Goal: Task Accomplishment & Management: Use online tool/utility

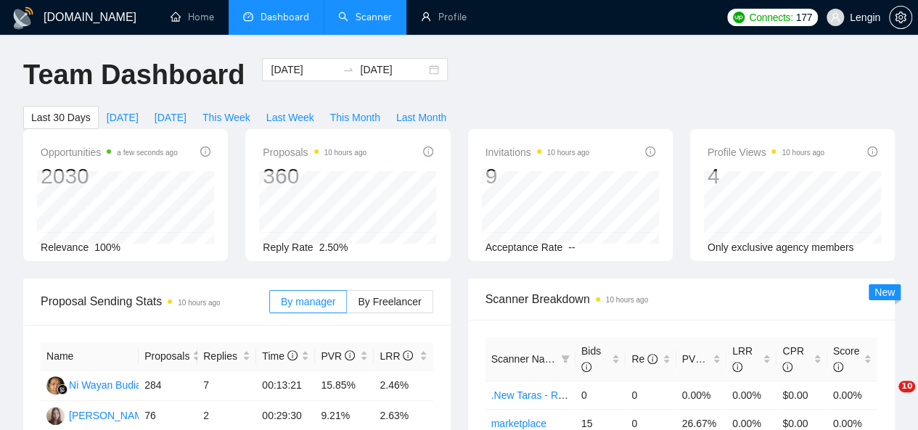
click at [356, 23] on link "Scanner" at bounding box center [365, 17] width 54 height 12
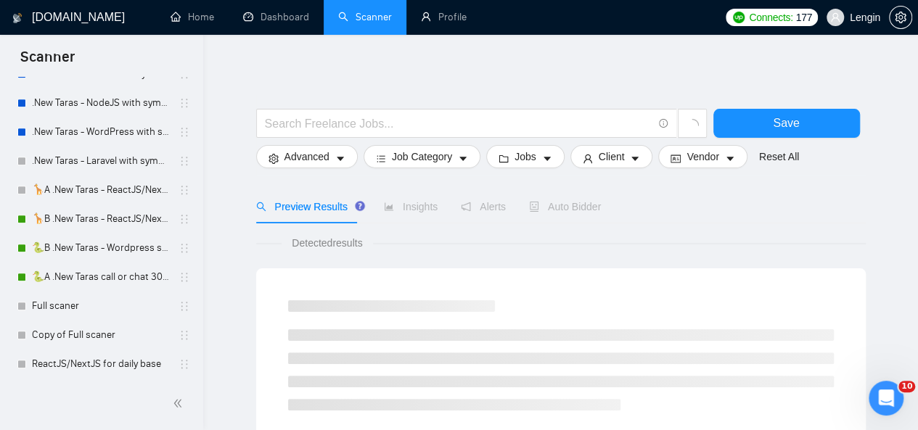
scroll to position [680, 0]
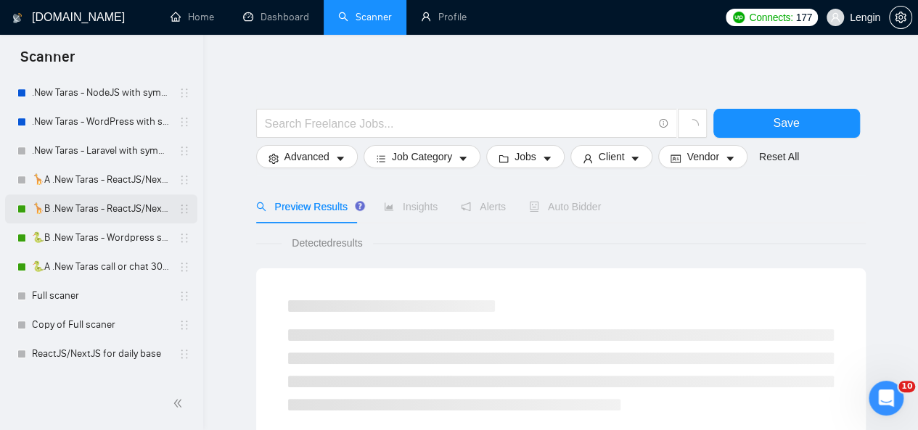
click at [93, 202] on link "🦒B .New Taras - ReactJS/NextJS rel exp 23/04" at bounding box center [101, 208] width 138 height 29
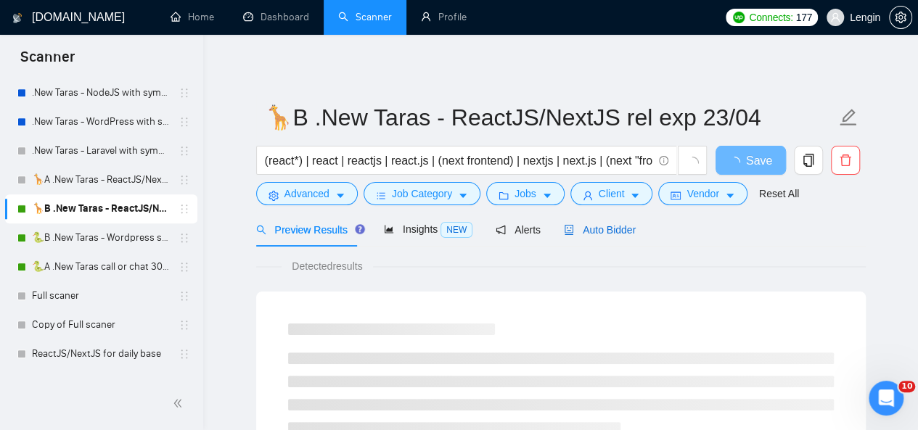
click at [599, 236] on span "Auto Bidder" at bounding box center [600, 230] width 72 height 12
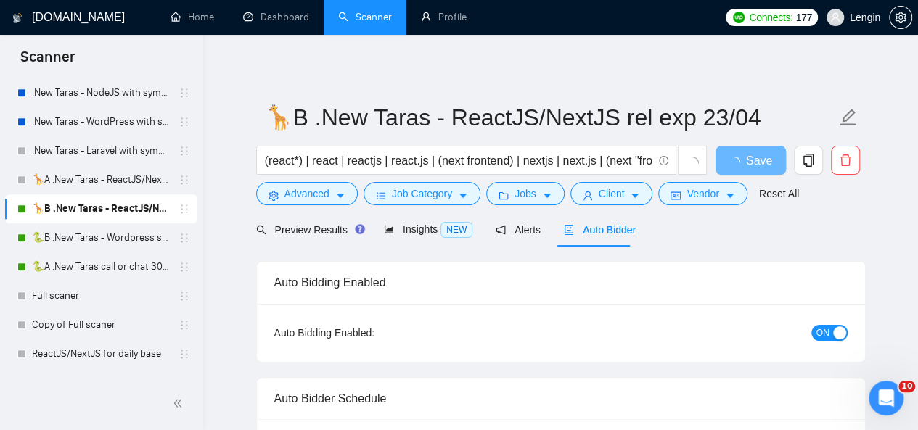
radio input "false"
radio input "true"
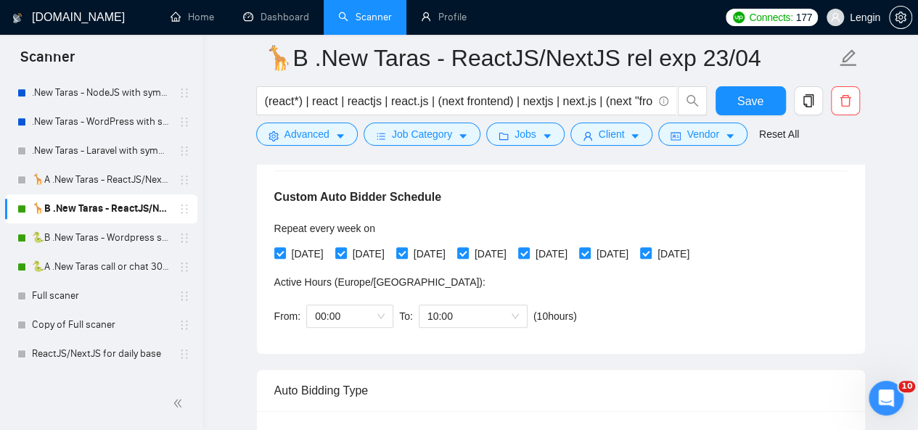
scroll to position [387, 0]
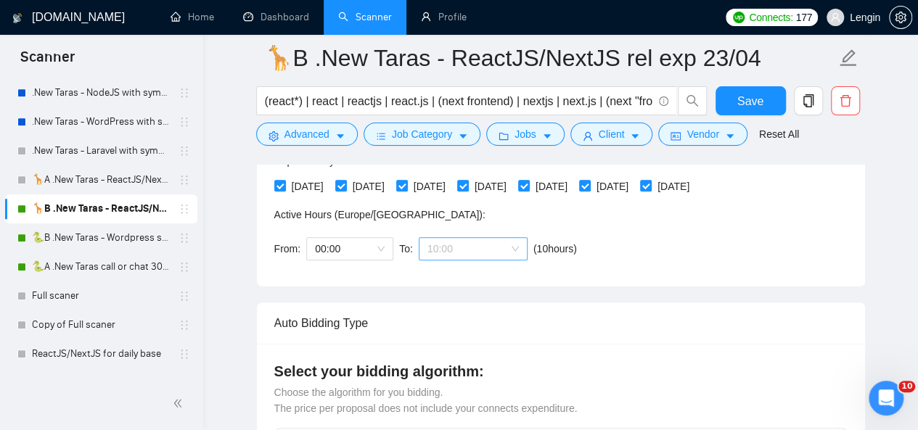
click at [512, 255] on span "10:00" at bounding box center [472, 249] width 91 height 22
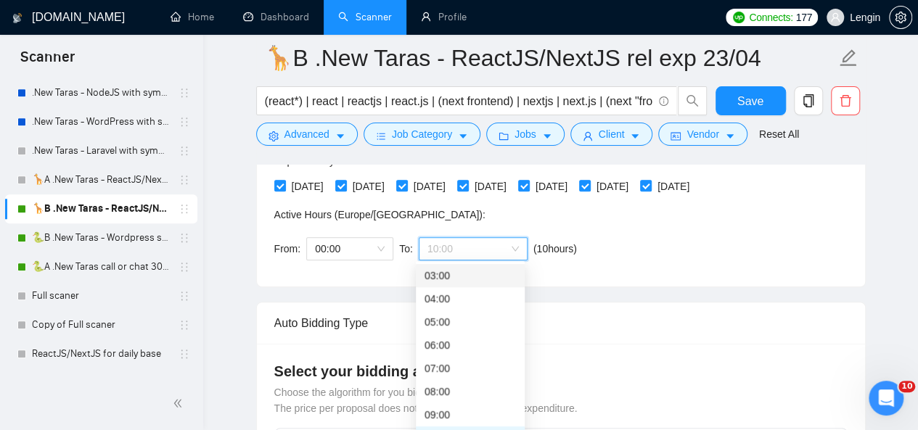
scroll to position [0, 0]
click at [443, 279] on div "00:00 (next day)" at bounding box center [469, 276] width 91 height 16
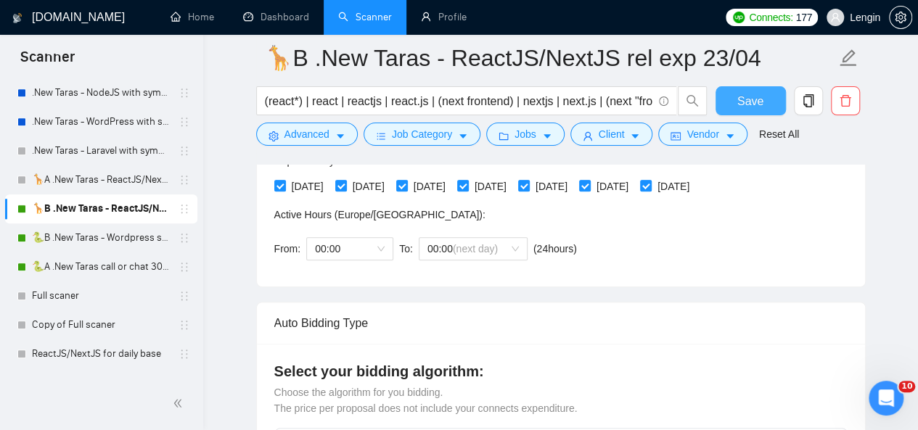
click at [742, 103] on span "Save" at bounding box center [750, 101] width 26 height 18
click at [111, 234] on link "🐍B .New Taras - Wordpress short 23/04" at bounding box center [101, 237] width 138 height 29
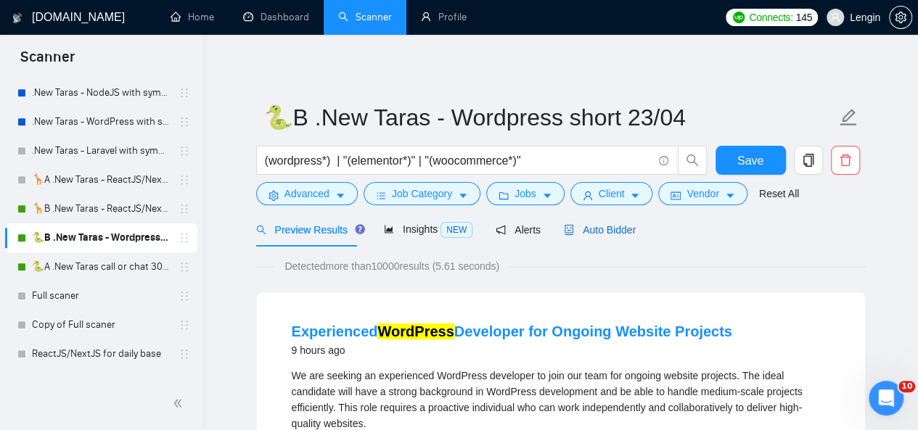
click at [571, 236] on span "Auto Bidder" at bounding box center [600, 230] width 72 height 12
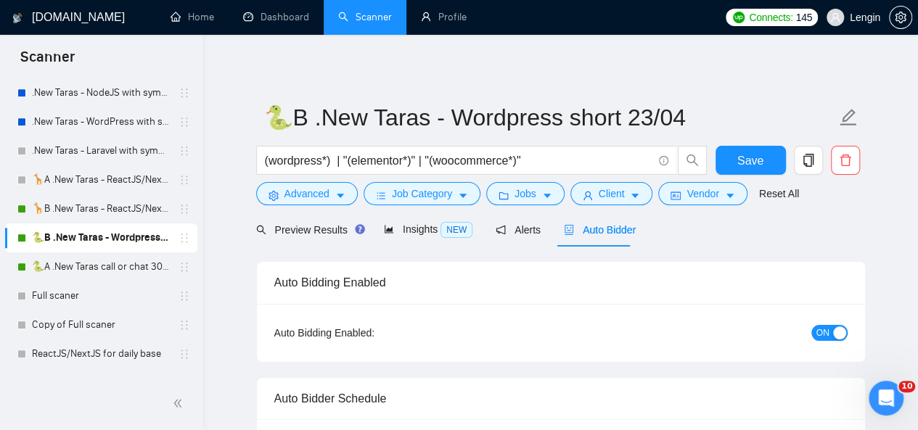
radio input "false"
radio input "true"
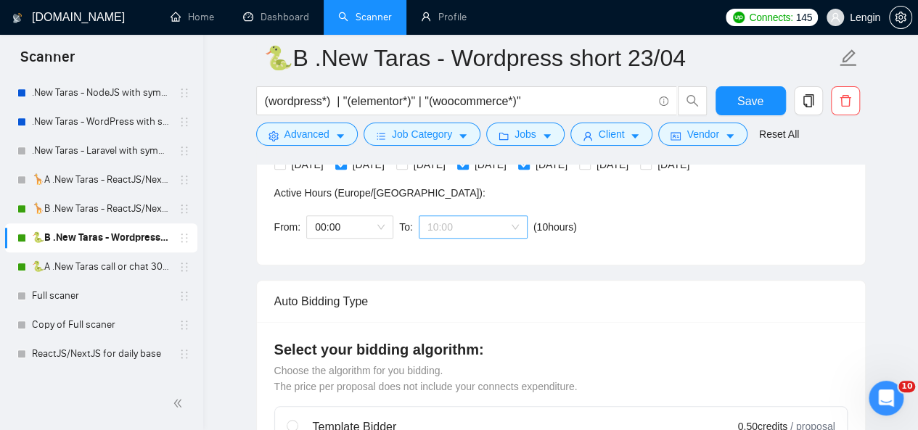
scroll to position [70, 0]
click at [509, 230] on span "10:00" at bounding box center [472, 227] width 91 height 22
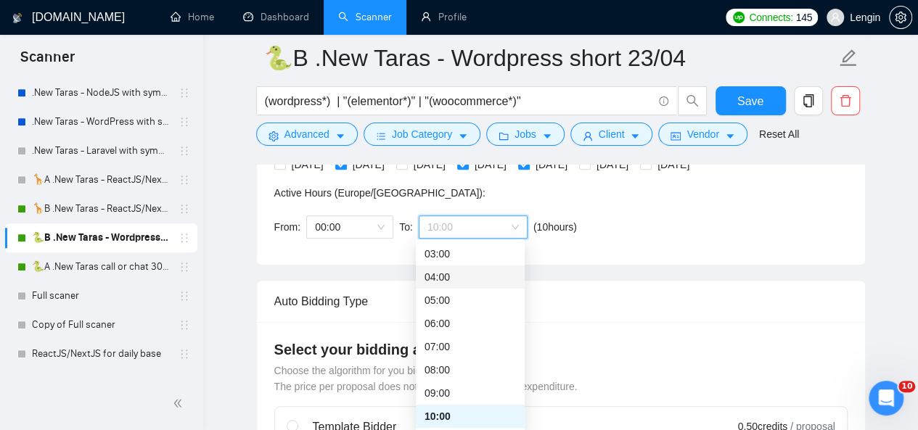
scroll to position [0, 0]
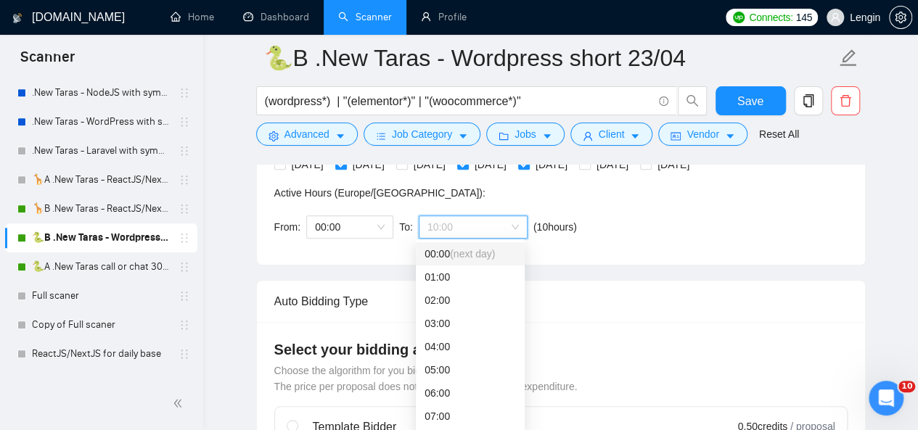
click at [449, 246] on div "00:00 (next day)" at bounding box center [469, 254] width 91 height 16
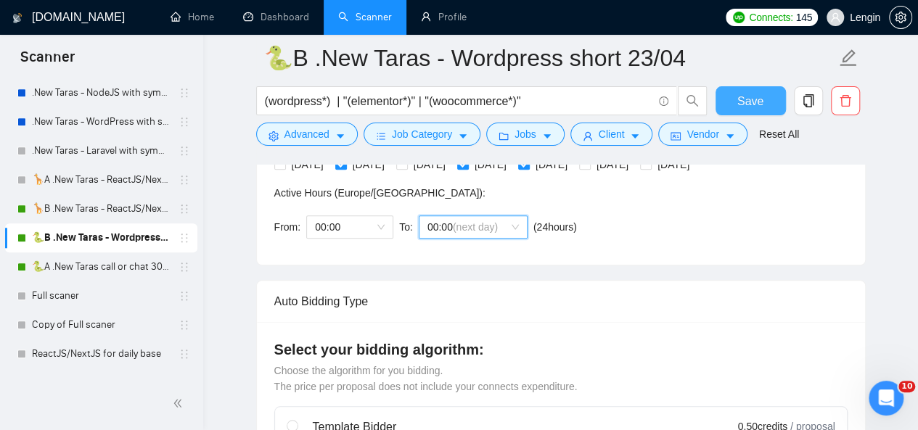
click at [749, 110] on span "Save" at bounding box center [750, 101] width 26 height 18
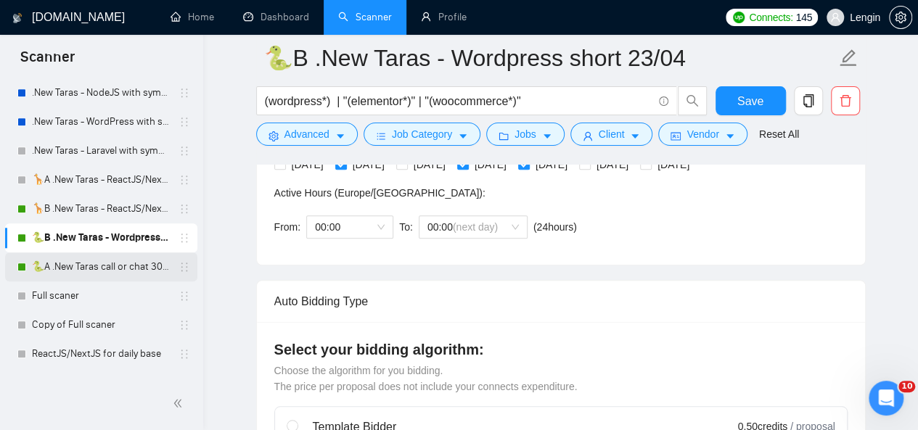
click at [89, 268] on link "🐍A .New Taras call or chat 30%view 0 reply 23/04" at bounding box center [101, 266] width 138 height 29
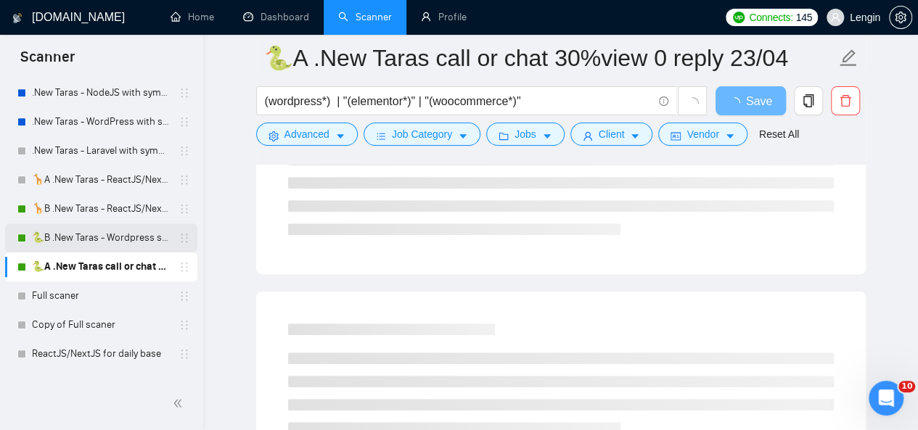
click at [134, 241] on link "🐍B .New Taras - Wordpress short 23/04" at bounding box center [101, 237] width 138 height 29
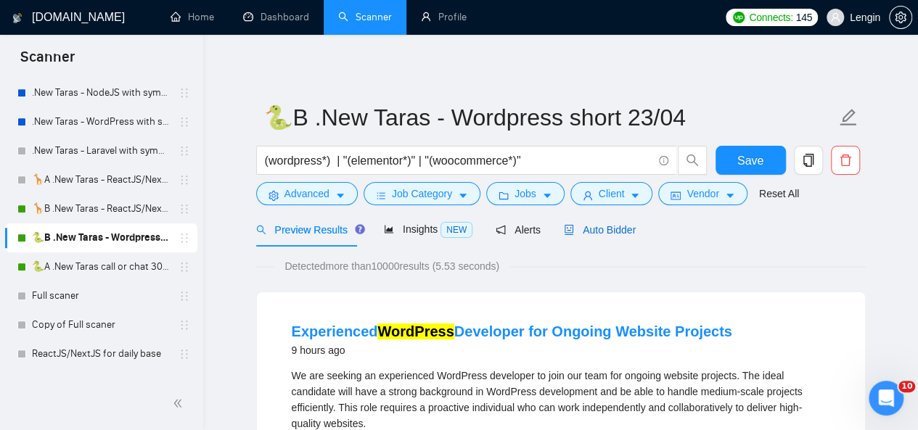
click at [598, 231] on span "Auto Bidder" at bounding box center [600, 230] width 72 height 12
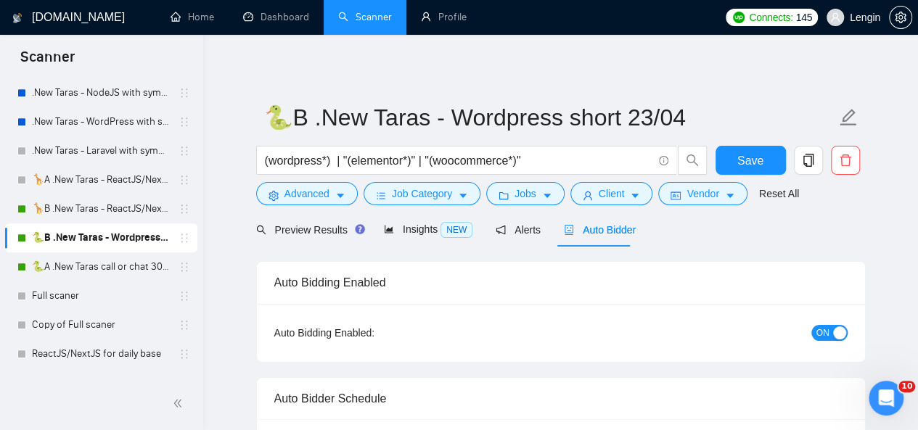
radio input "false"
radio input "true"
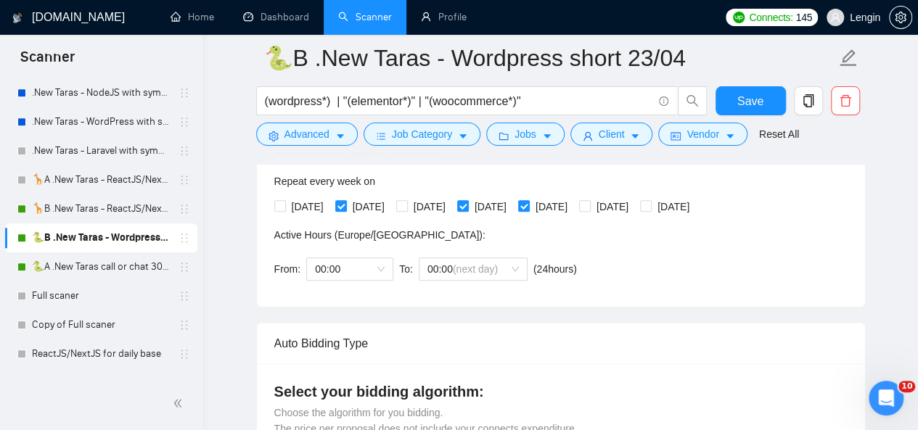
scroll to position [366, 0]
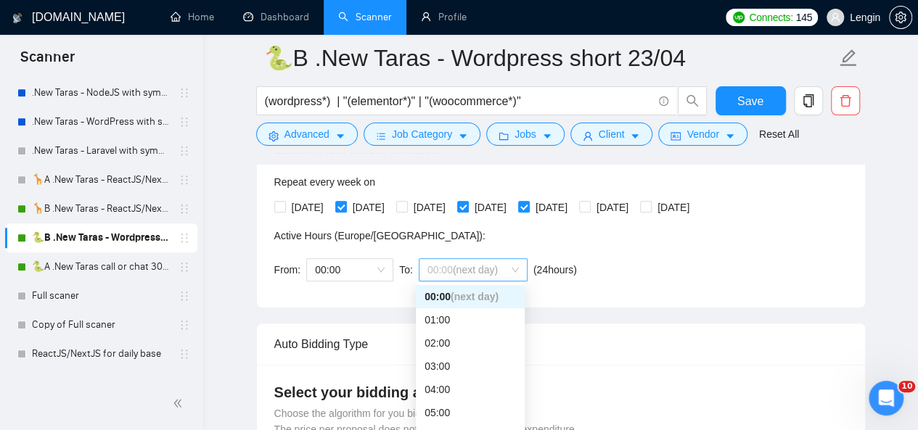
click at [512, 274] on span "00:00 (next day)" at bounding box center [472, 270] width 91 height 22
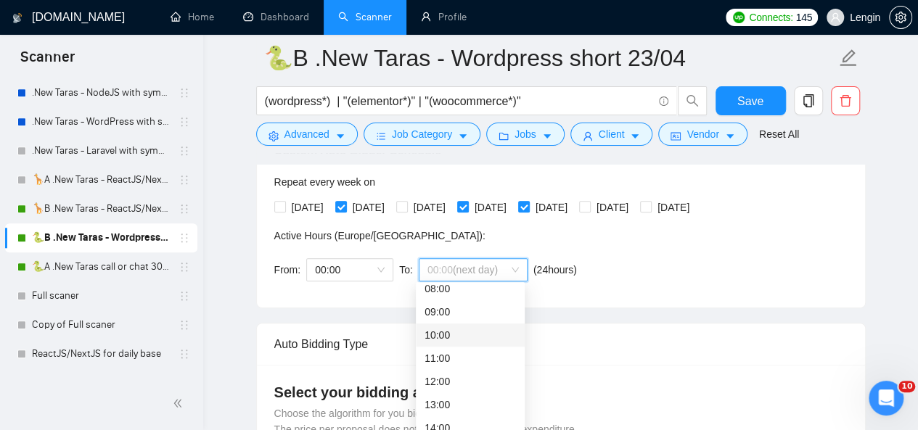
click at [443, 334] on div "10:00" at bounding box center [469, 335] width 91 height 16
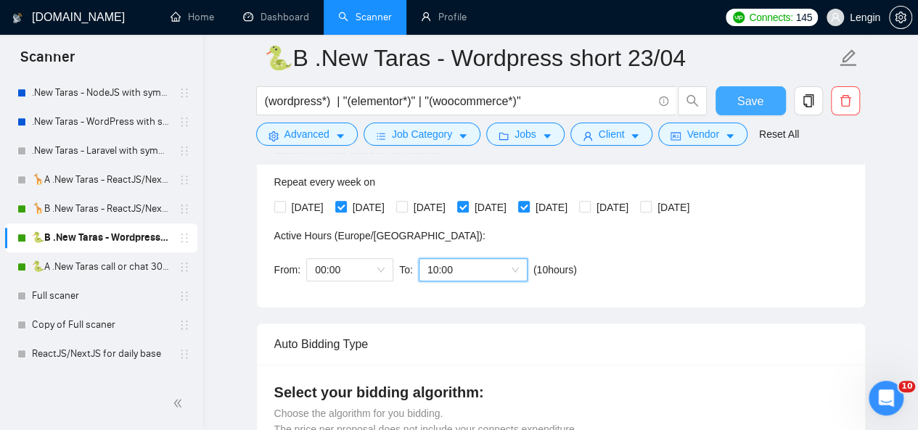
click at [742, 94] on span "Save" at bounding box center [750, 101] width 26 height 18
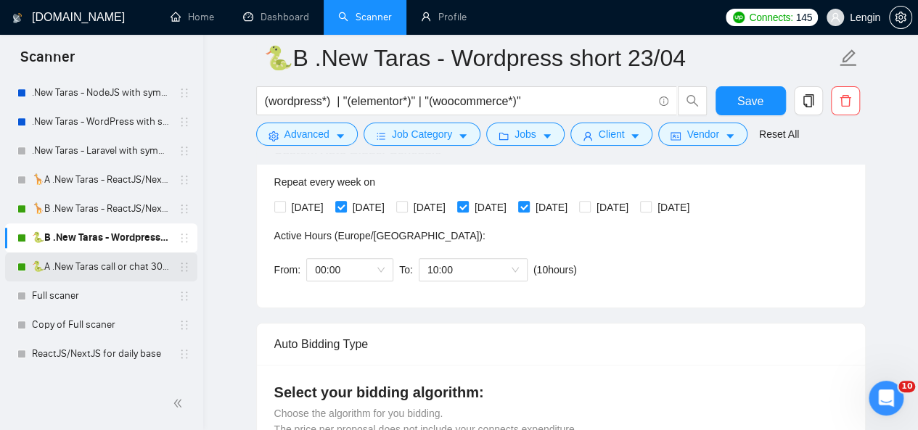
click at [70, 266] on link "🐍A .New Taras call or chat 30%view 0 reply 23/04" at bounding box center [101, 266] width 138 height 29
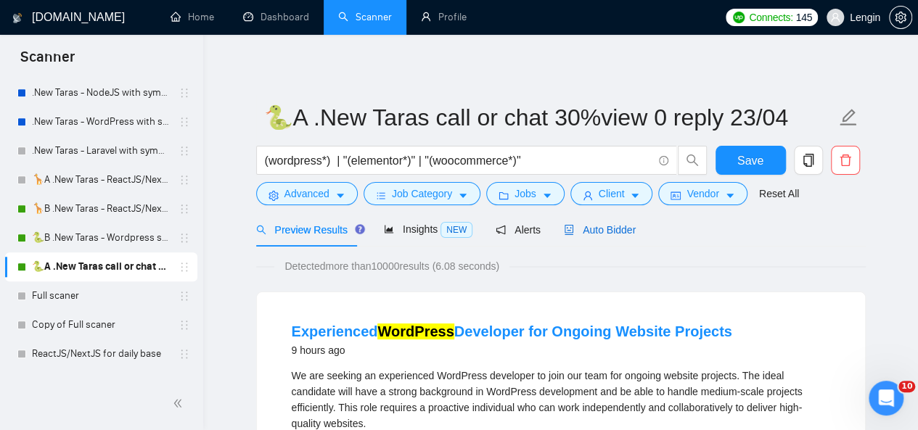
click at [580, 236] on span "Auto Bidder" at bounding box center [600, 230] width 72 height 12
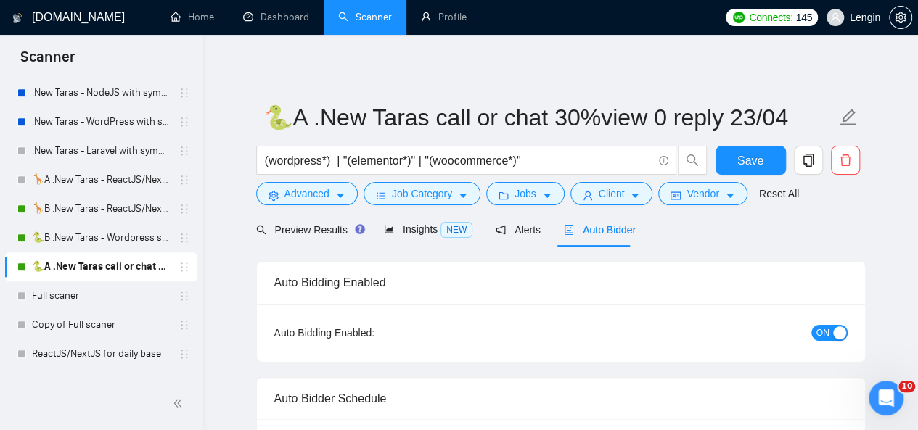
radio input "false"
radio input "true"
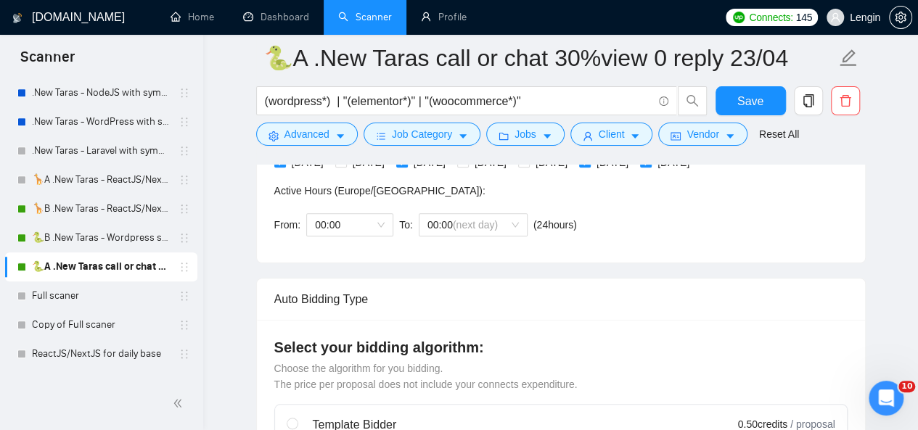
scroll to position [393, 0]
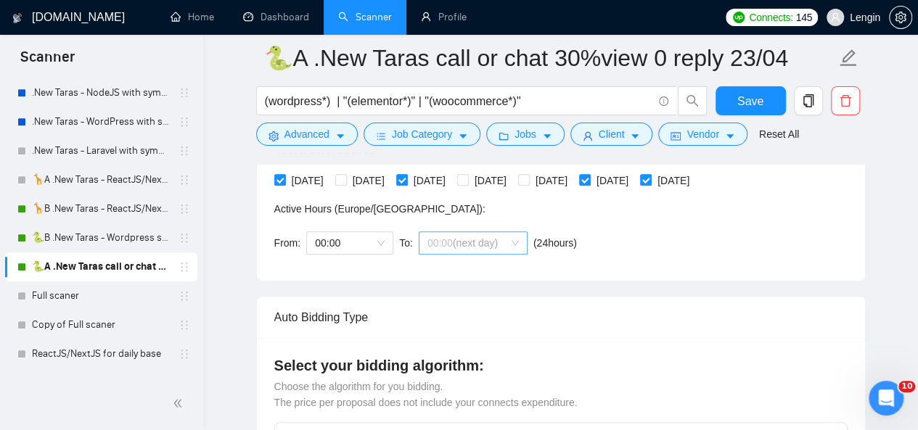
click at [517, 240] on div "00:00 (next day)" at bounding box center [473, 242] width 109 height 23
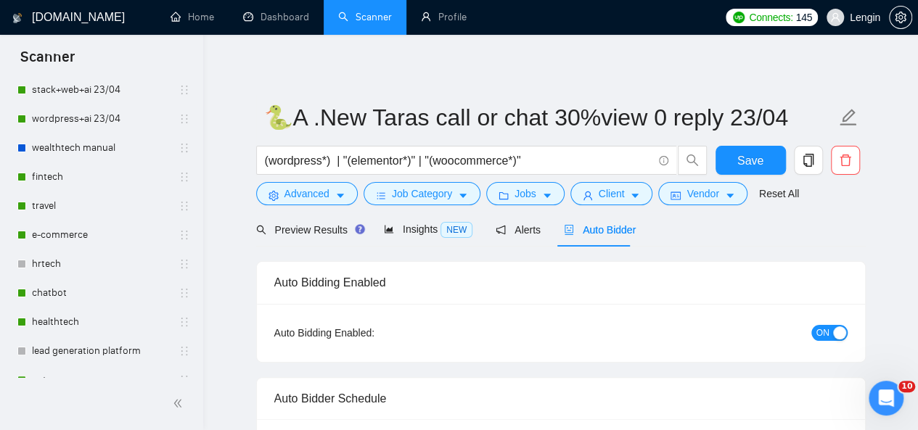
scroll to position [0, 0]
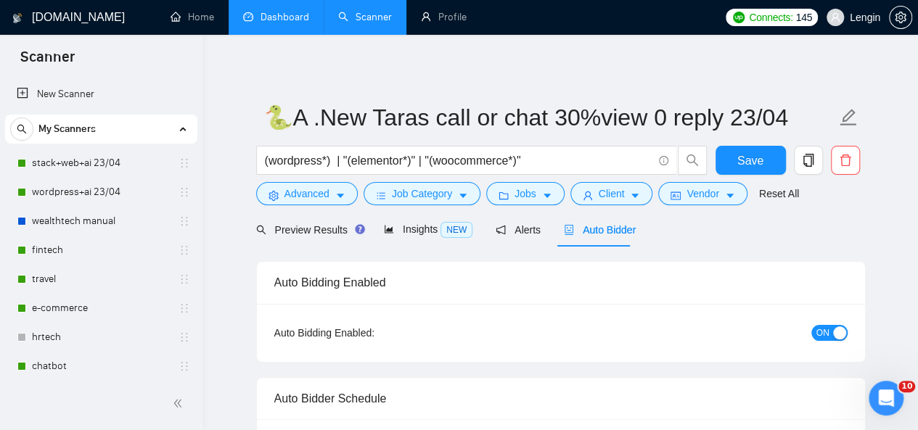
click at [296, 23] on link "Dashboard" at bounding box center [276, 17] width 66 height 12
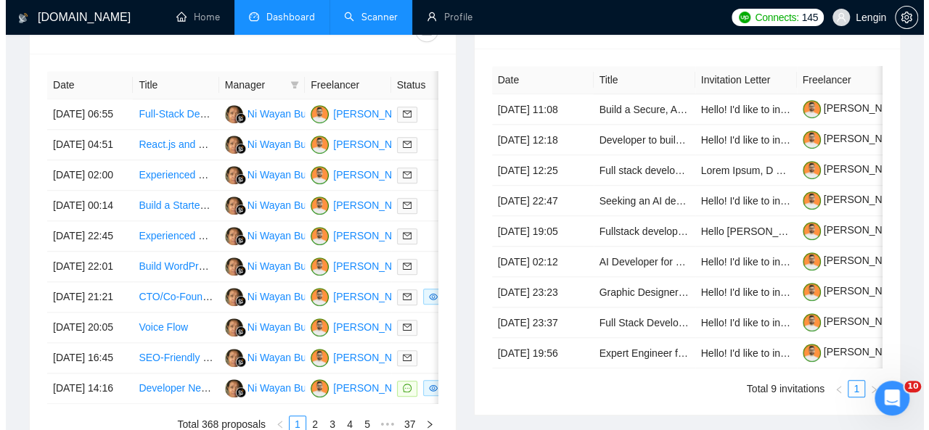
scroll to position [608, 0]
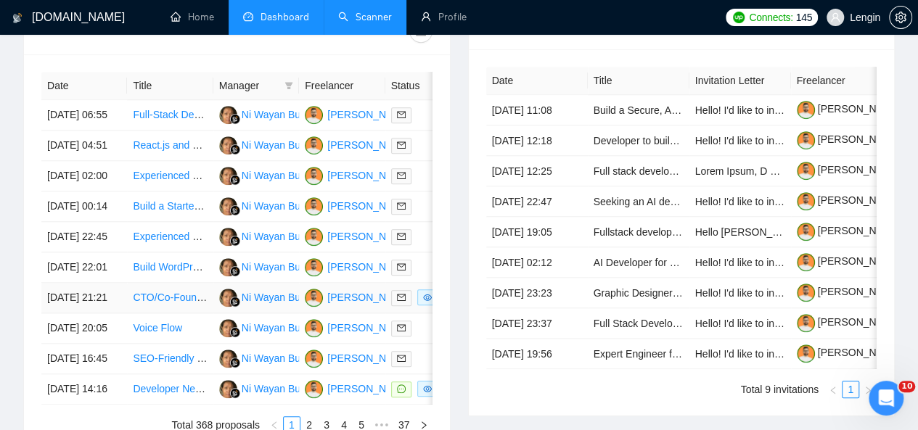
click at [161, 313] on td "CTO/Co-Founder for Health-Tech Startup" at bounding box center [170, 298] width 86 height 30
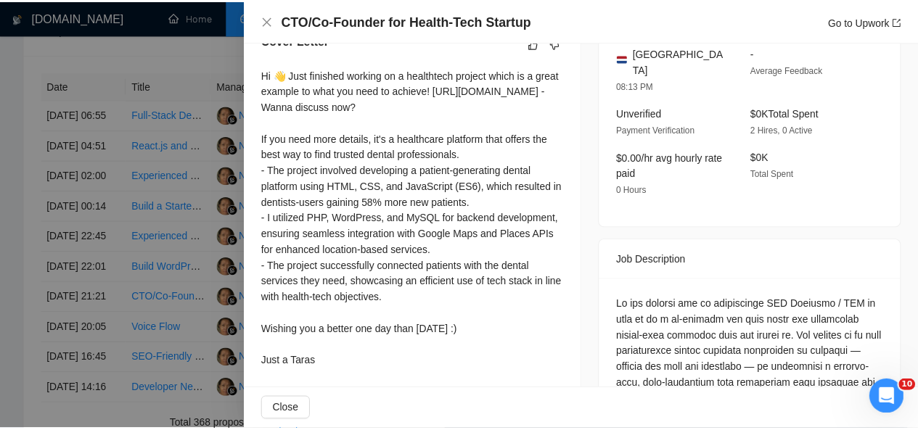
scroll to position [0, 0]
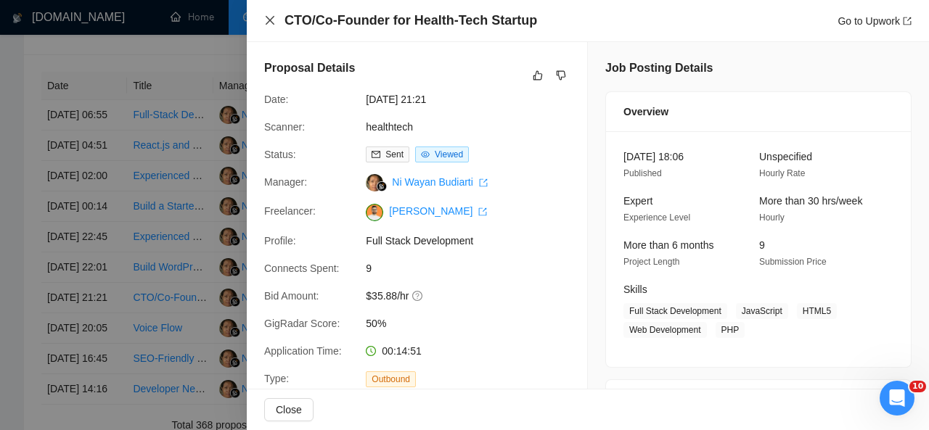
click at [270, 20] on icon "close" at bounding box center [270, 20] width 9 height 9
